Goal: Use online tool/utility: Use online tool/utility

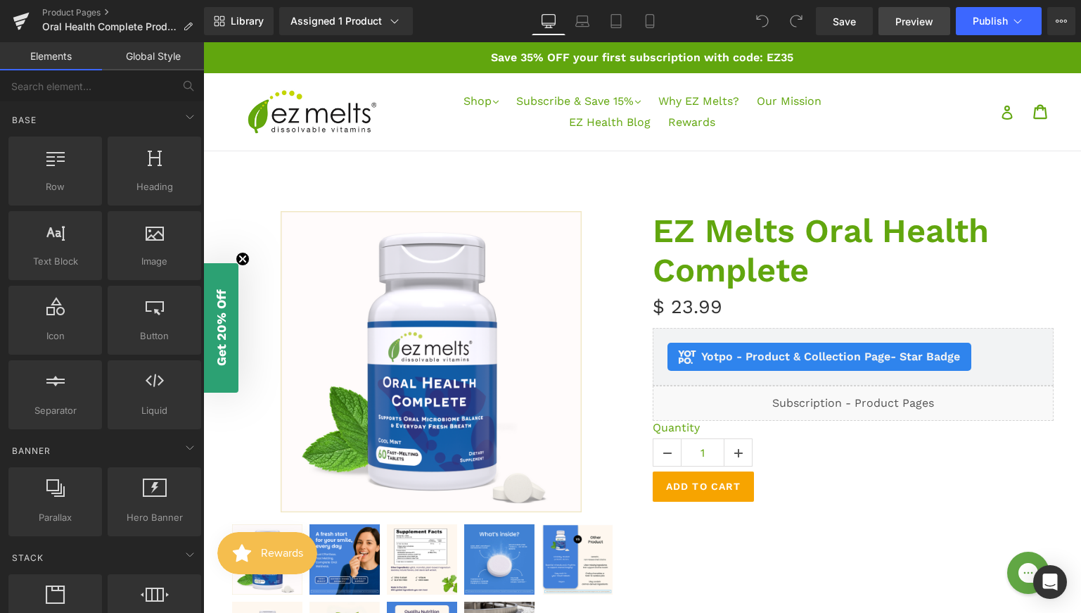
click at [907, 27] on span "Preview" at bounding box center [914, 21] width 38 height 15
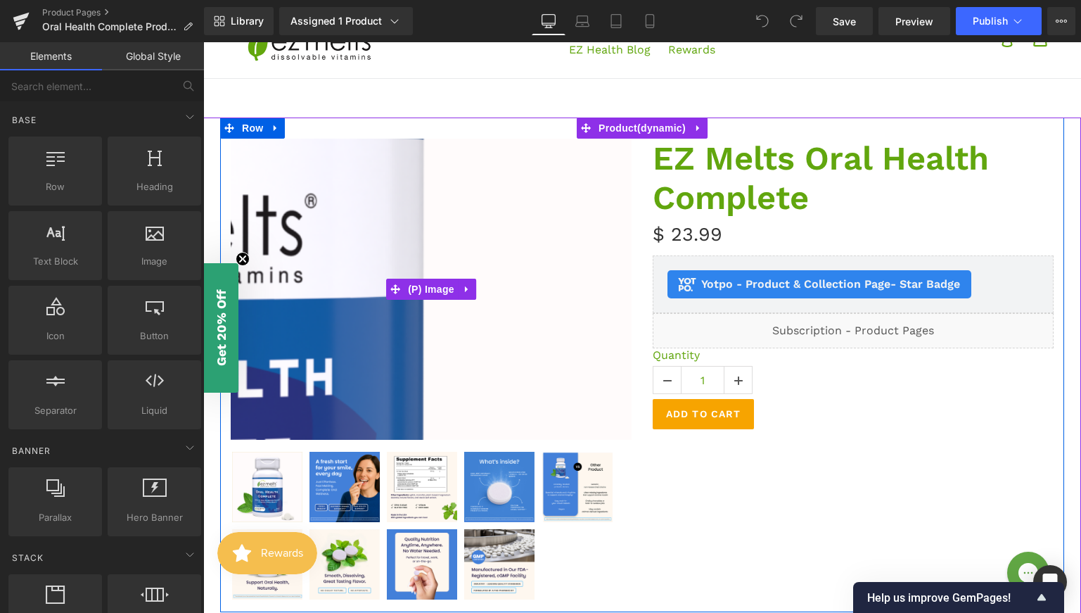
scroll to position [110, 0]
